Goal: Task Accomplishment & Management: Complete application form

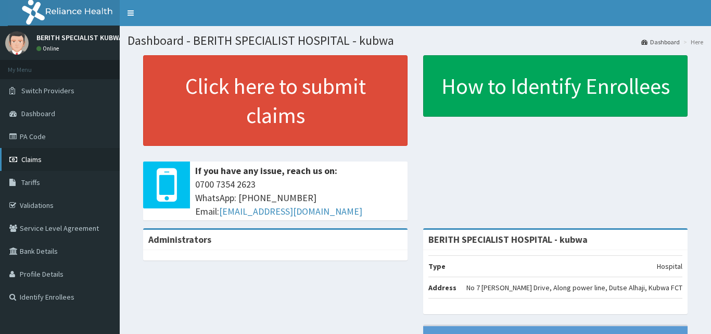
click at [26, 156] on span "Claims" at bounding box center [31, 159] width 20 height 9
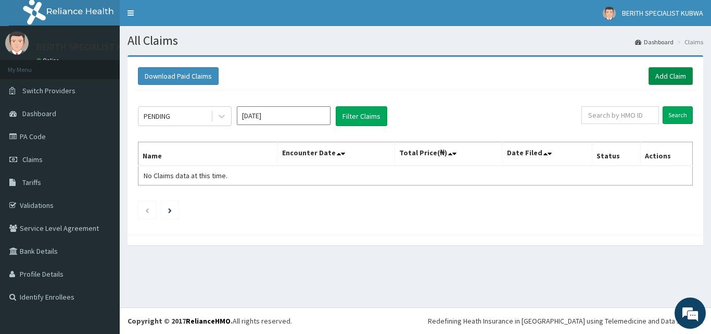
click at [668, 74] on link "Add Claim" at bounding box center [670, 76] width 44 height 18
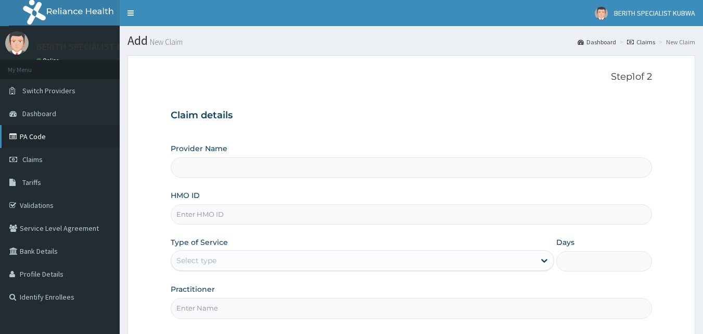
click at [29, 133] on link "PA Code" at bounding box center [60, 136] width 120 height 23
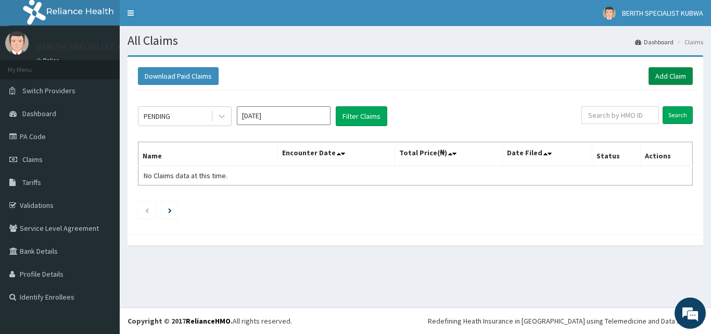
click at [667, 74] on link "Add Claim" at bounding box center [670, 76] width 44 height 18
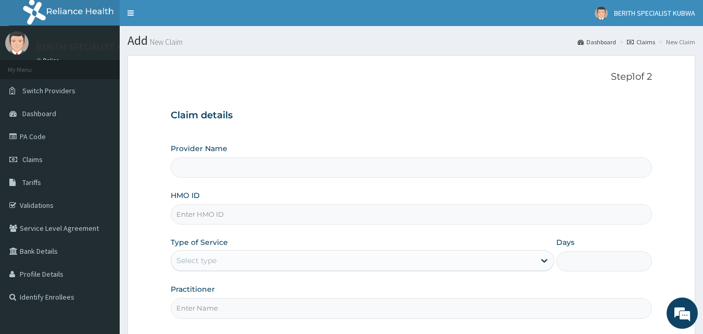
type input "BERITH SPECIALIST HOSPITAL - kubwa"
click at [198, 214] on input "HMO ID" at bounding box center [412, 214] width 482 height 20
type input "rtr/10002/a"
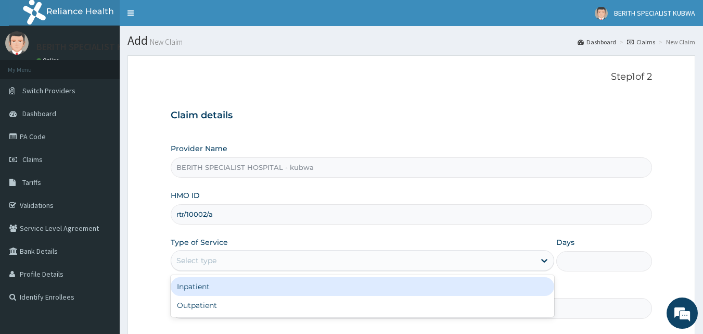
click at [188, 255] on div "Select type" at bounding box center [196, 260] width 40 height 10
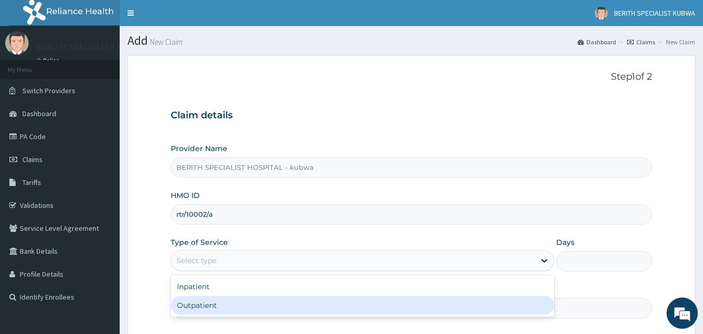
click at [203, 309] on div "Outpatient" at bounding box center [363, 305] width 384 height 19
type input "1"
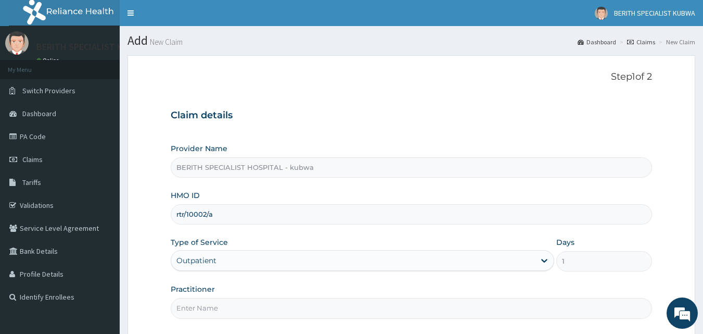
click at [203, 309] on input "Practitioner" at bounding box center [412, 308] width 482 height 20
type input "doctor [PERSON_NAME]"
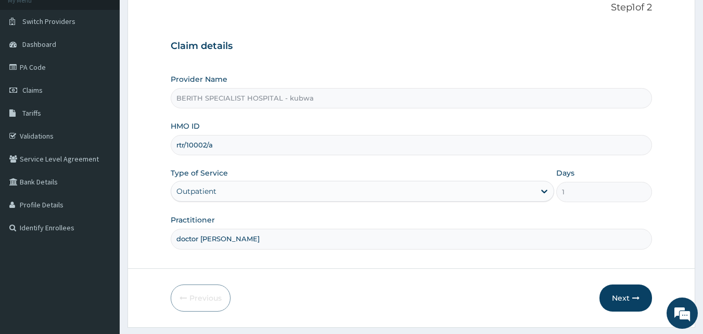
scroll to position [97, 0]
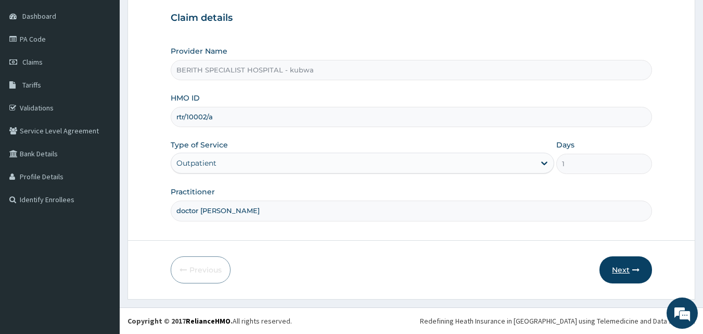
click at [625, 264] on button "Next" at bounding box center [625, 269] width 53 height 27
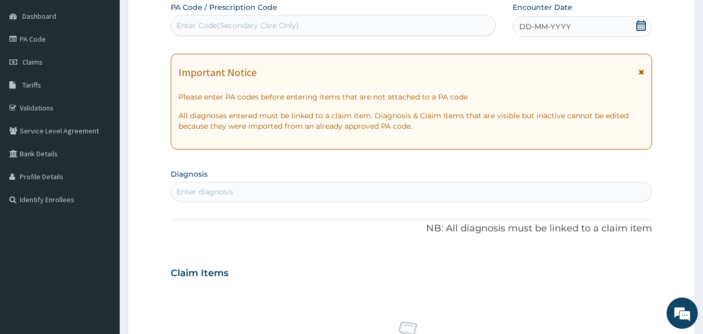
click at [206, 17] on div "Enter Code(Secondary Care Only)" at bounding box center [334, 25] width 326 height 21
type input "PA/C3318E"
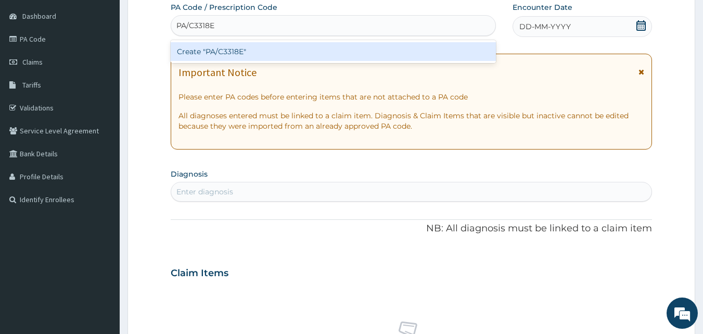
click at [250, 49] on div "Create "PA/C3318E"" at bounding box center [334, 51] width 326 height 19
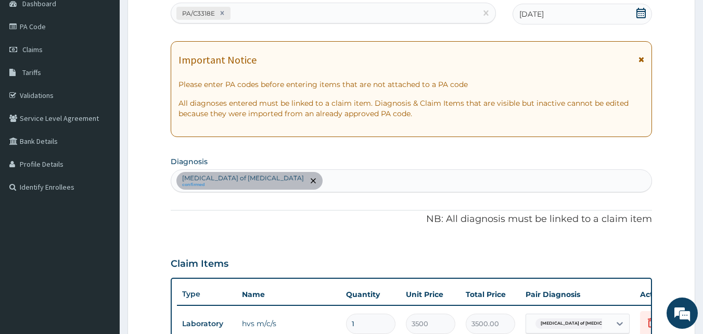
scroll to position [375, 0]
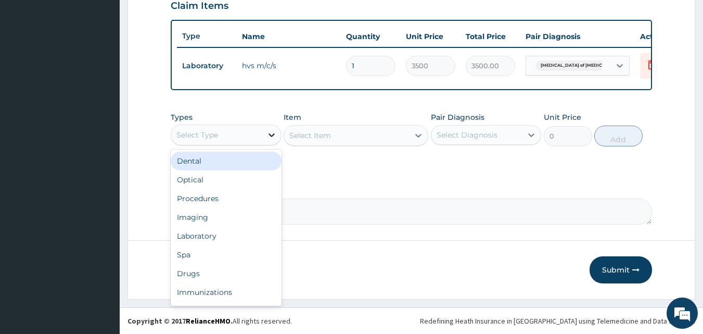
click at [272, 134] on icon at bounding box center [271, 135] width 10 height 10
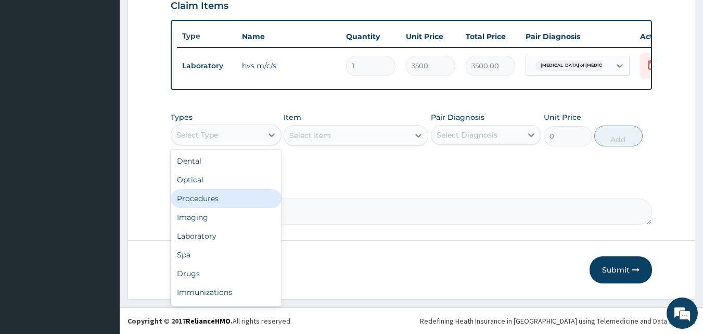
click at [219, 198] on div "Procedures" at bounding box center [226, 198] width 111 height 19
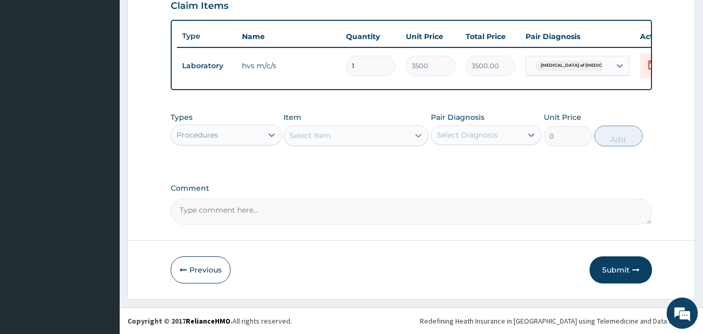
click at [417, 135] on icon at bounding box center [418, 136] width 6 height 4
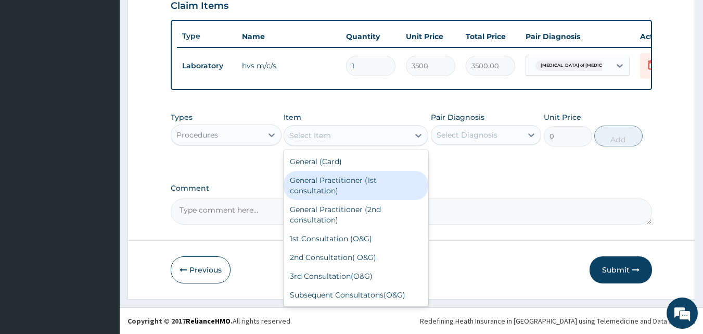
click at [393, 175] on div "General Practitioner (1st consultation)" at bounding box center [356, 185] width 145 height 29
type input "3000"
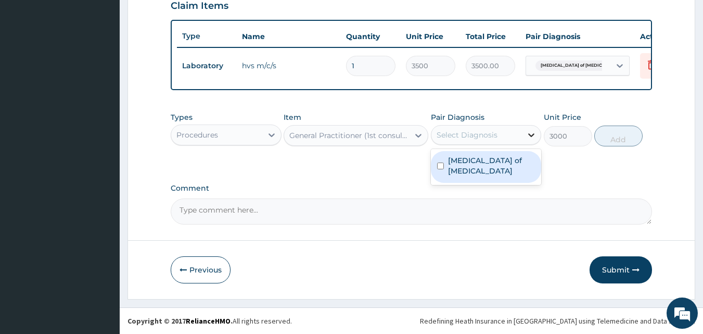
click at [531, 133] on icon at bounding box center [531, 135] width 10 height 10
click at [510, 162] on label "[MEDICAL_DATA] of [MEDICAL_DATA]" at bounding box center [491, 165] width 87 height 21
checkbox input "true"
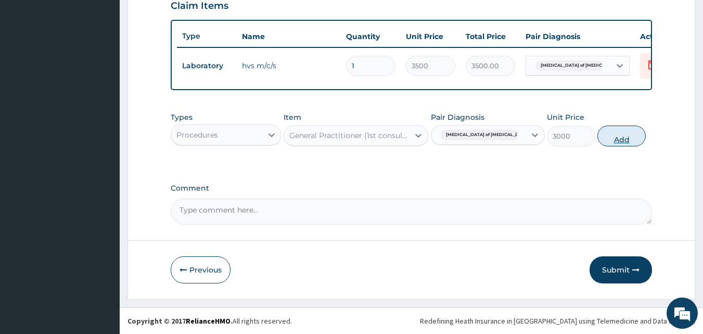
click at [617, 134] on button "Add" at bounding box center [621, 135] width 48 height 21
type input "0"
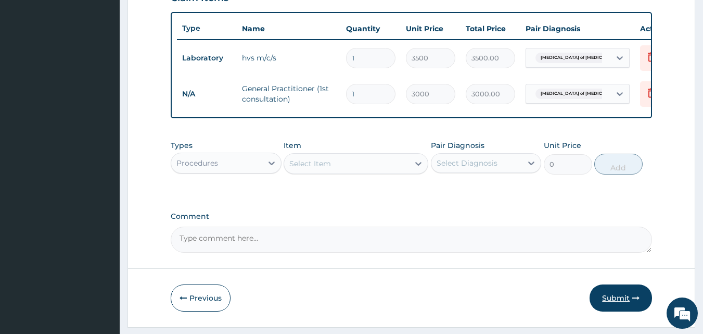
click at [618, 304] on button "Submit" at bounding box center [621, 297] width 62 height 27
